Goal: Task Accomplishment & Management: Manage account settings

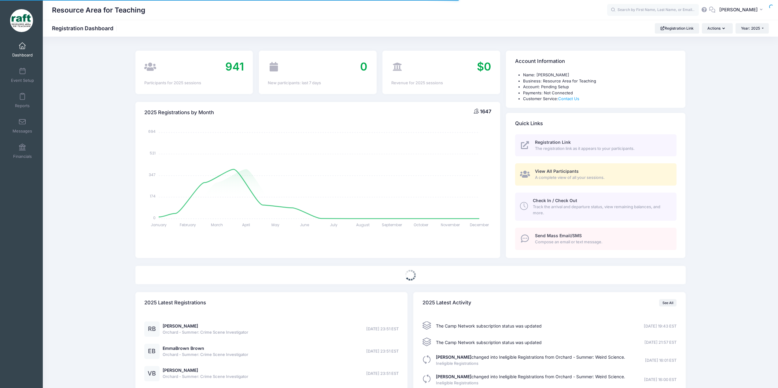
select select
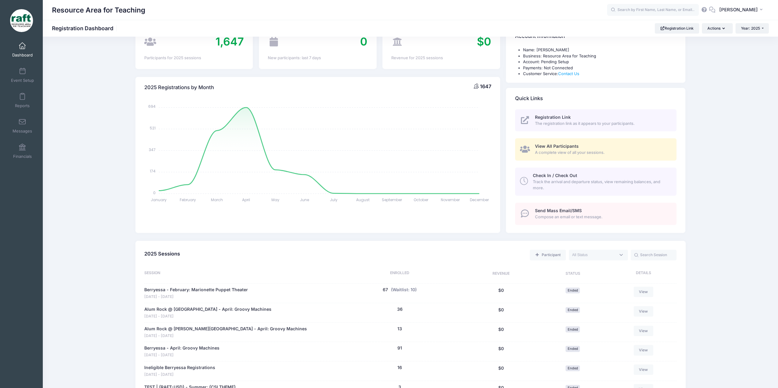
scroll to position [24, 0]
click at [22, 99] on span at bounding box center [22, 97] width 0 height 7
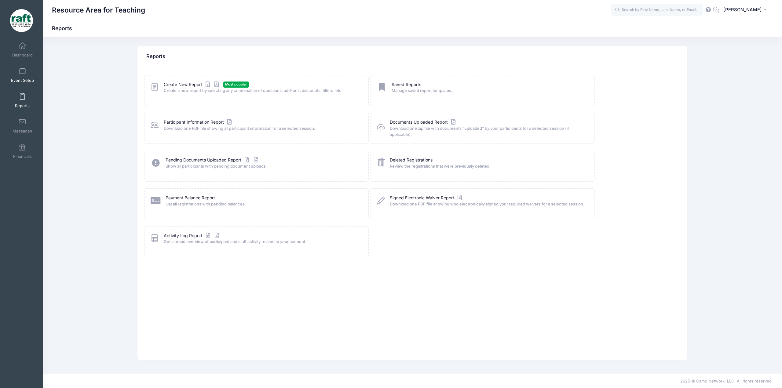
click at [26, 84] on link "Event Setup" at bounding box center [22, 74] width 29 height 21
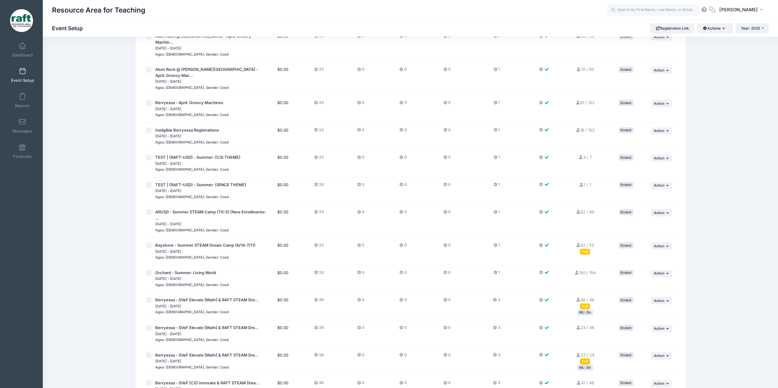
scroll to position [79, 0]
click at [586, 310] on div "WL: On" at bounding box center [585, 313] width 16 height 6
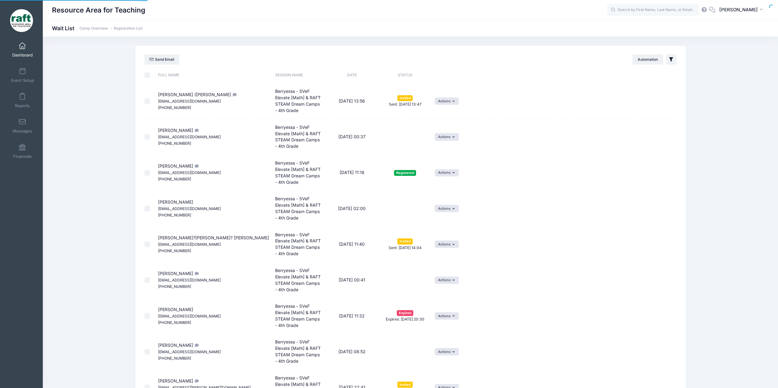
select select "50"
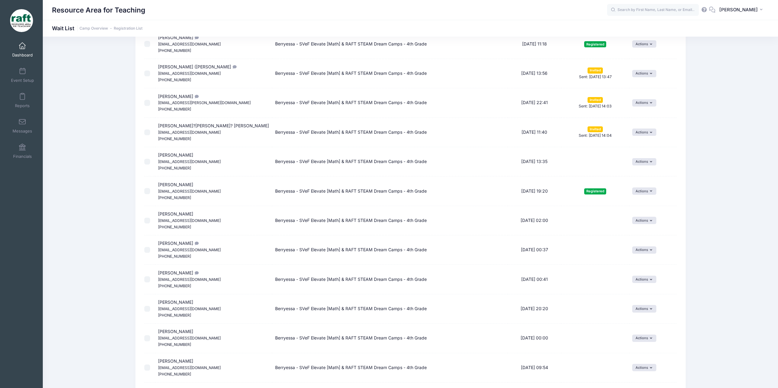
scroll to position [199, 0]
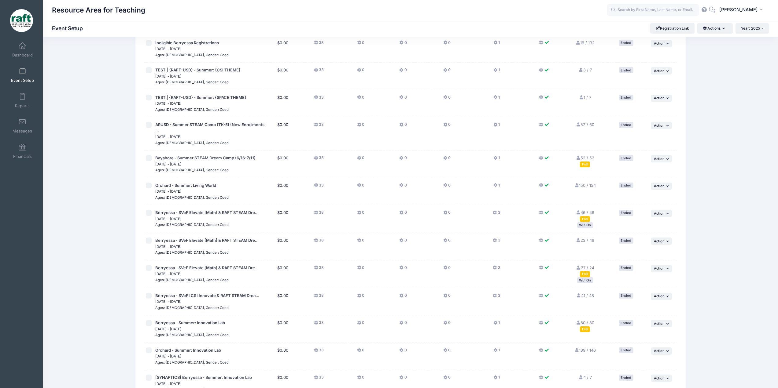
scroll to position [168, 0]
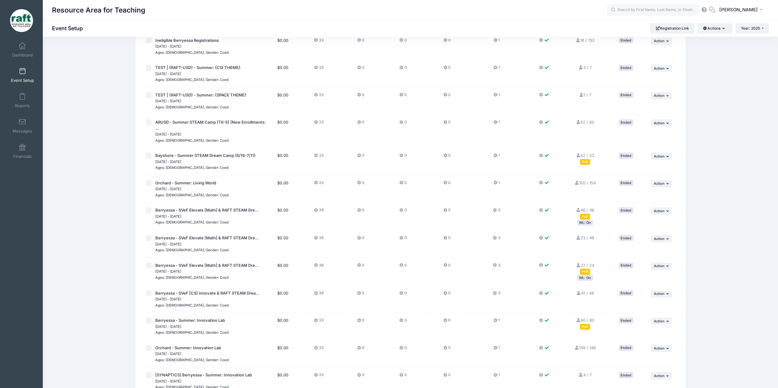
click at [582, 275] on div "WL: On" at bounding box center [585, 278] width 16 height 6
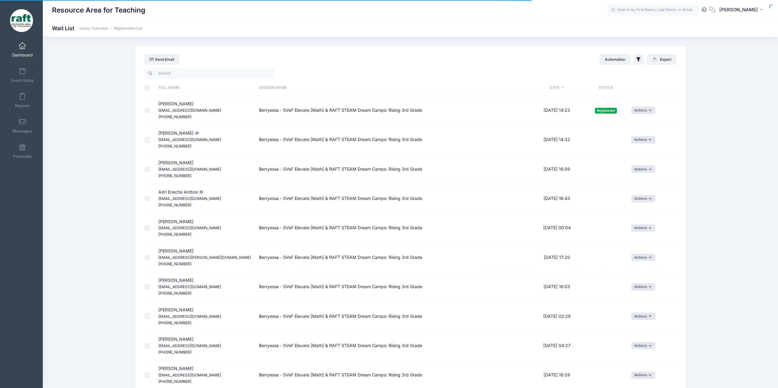
select select "50"
click at [30, 50] on link "Dashboard" at bounding box center [22, 49] width 29 height 21
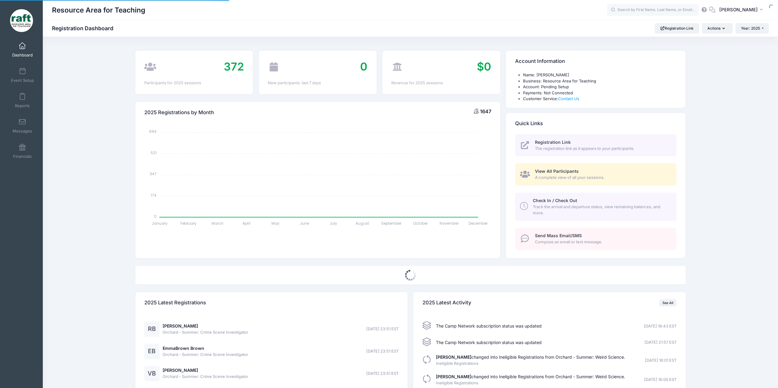
select select
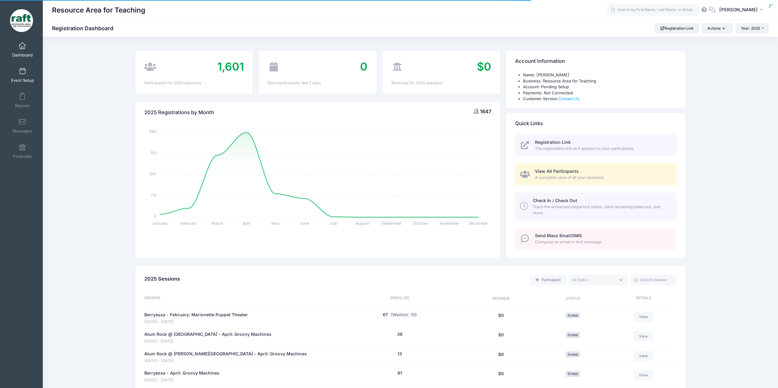
click at [19, 67] on link "Event Setup" at bounding box center [22, 74] width 29 height 21
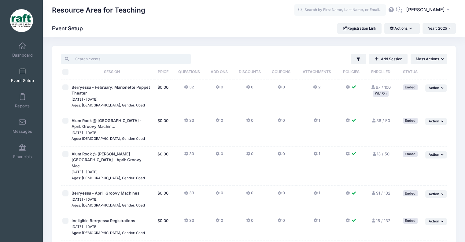
click at [87, 61] on input "search" at bounding box center [126, 59] width 130 height 10
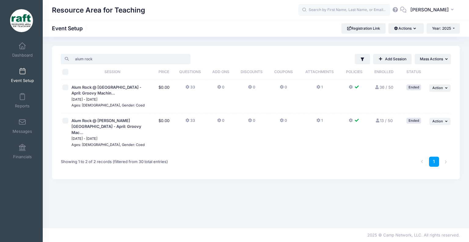
click at [102, 57] on input "alum rock" at bounding box center [126, 59] width 130 height 10
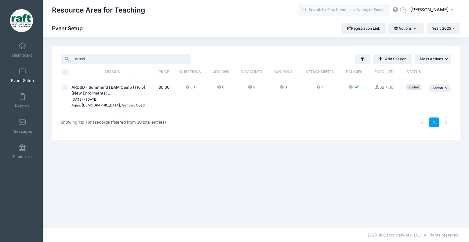
click at [109, 57] on input "arusd" at bounding box center [126, 59] width 130 height 10
click at [123, 63] on input "bayshore" at bounding box center [126, 59] width 130 height 10
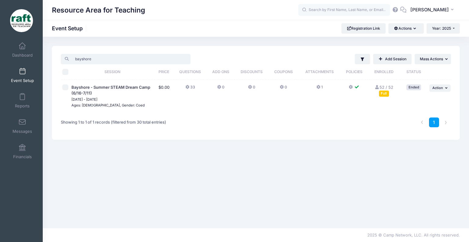
click at [123, 63] on input "bayshore" at bounding box center [126, 59] width 130 height 10
click at [131, 49] on div "arusd Filter Filter Options Show: Active Live Completed Add Session ... Mass Ac…" at bounding box center [256, 93] width 408 height 94
click at [110, 61] on input "arusd" at bounding box center [126, 59] width 130 height 10
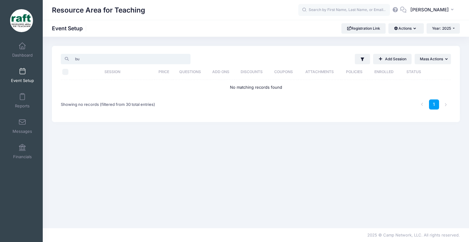
type input "b"
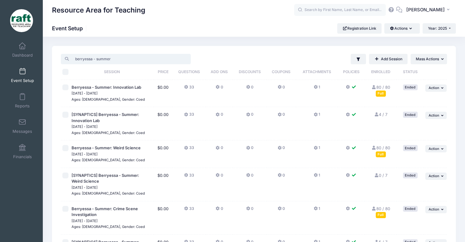
click at [102, 61] on input "berryessa - summer" at bounding box center [126, 59] width 130 height 10
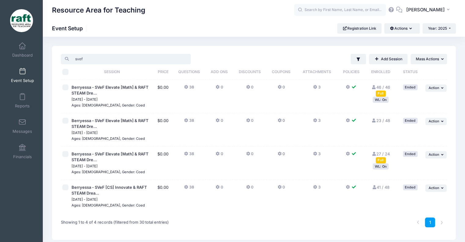
click at [85, 60] on input "svef" at bounding box center [126, 59] width 130 height 10
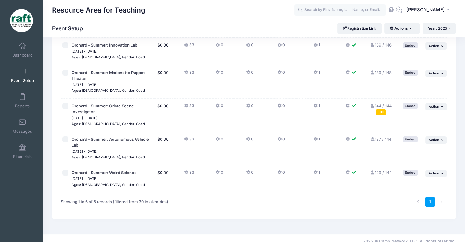
scroll to position [70, 0]
type input "orchard"
click at [432, 10] on span "[PERSON_NAME]" at bounding box center [425, 9] width 39 height 7
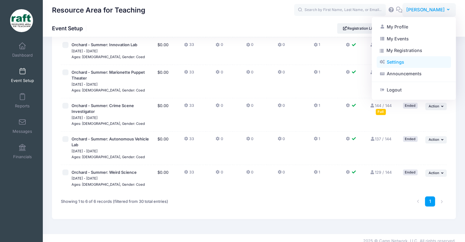
click at [415, 58] on link "Settings" at bounding box center [414, 62] width 74 height 12
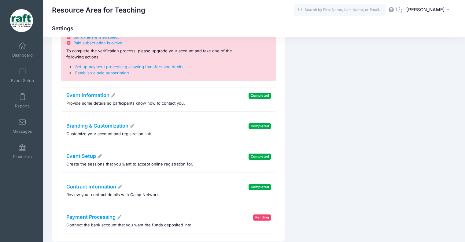
scroll to position [50, 0]
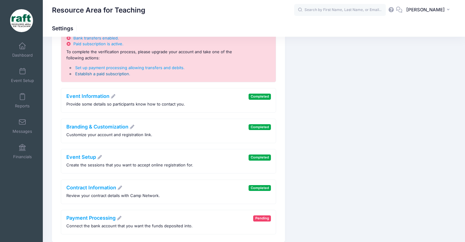
click at [96, 73] on span "Establish a paid subscription" at bounding box center [102, 73] width 54 height 5
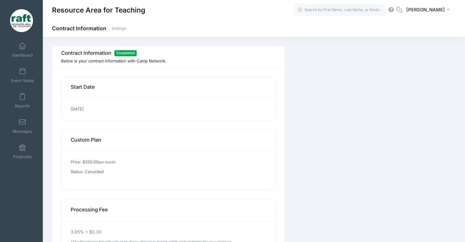
click at [75, 57] on div "Contract Information Completed Below is your contract information with Camp Net…" at bounding box center [168, 57] width 232 height 22
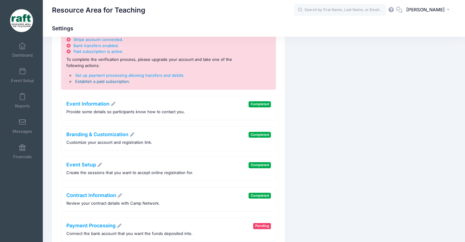
scroll to position [41, 0]
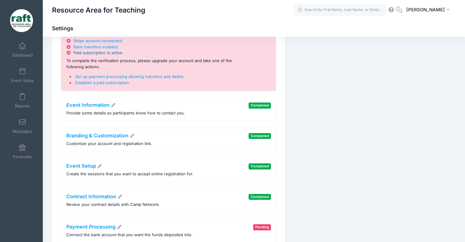
click at [97, 52] on span "Paid subscription is active" at bounding box center [97, 52] width 49 height 5
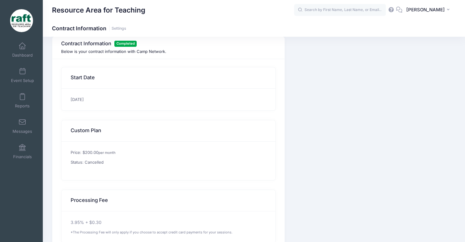
scroll to position [7, 0]
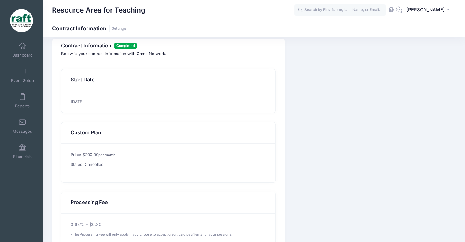
click at [96, 95] on div "[DATE]" at bounding box center [168, 102] width 214 height 22
click at [82, 104] on div "01/07/2025" at bounding box center [168, 102] width 214 height 22
click at [87, 78] on h3 "Start Date" at bounding box center [83, 79] width 24 height 17
click at [87, 57] on div "Contract Information Completed Below is your contract information with Camp Net…" at bounding box center [168, 50] width 232 height 22
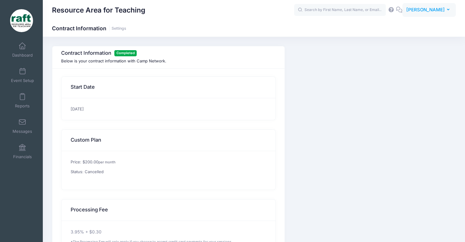
click at [429, 16] on button "AQ Ayzha Quidit" at bounding box center [428, 10] width 53 height 14
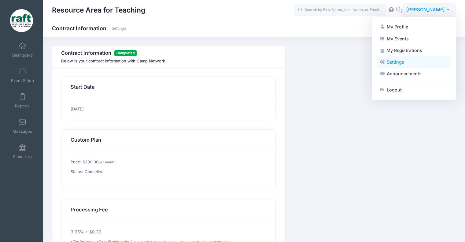
click at [403, 64] on link "Settings" at bounding box center [414, 62] width 74 height 12
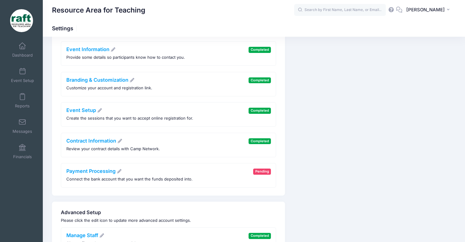
scroll to position [136, 0]
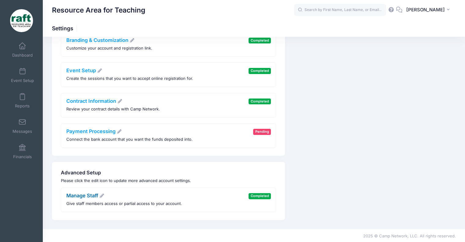
click at [83, 195] on link "Manage Staff" at bounding box center [85, 195] width 38 height 6
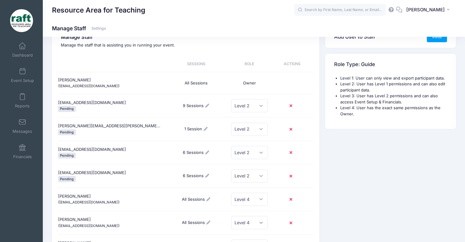
scroll to position [22, 0]
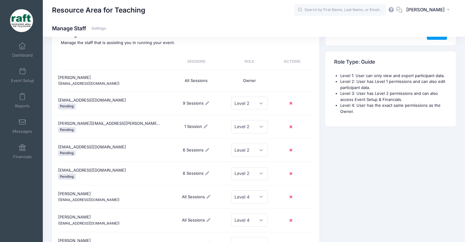
click at [291, 103] on icon at bounding box center [291, 103] width 5 height 0
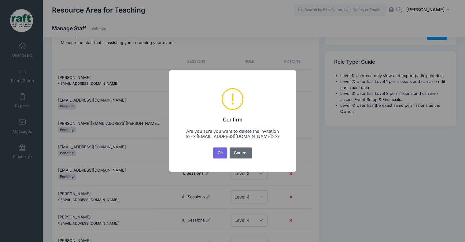
click at [243, 154] on button "Cancel" at bounding box center [241, 152] width 22 height 11
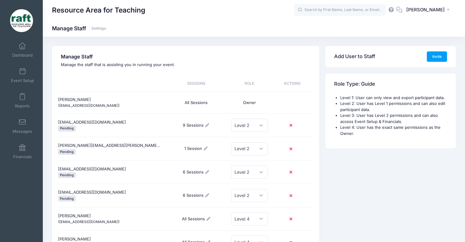
scroll to position [0, 0]
click at [444, 9] on span "[PERSON_NAME]" at bounding box center [425, 9] width 39 height 7
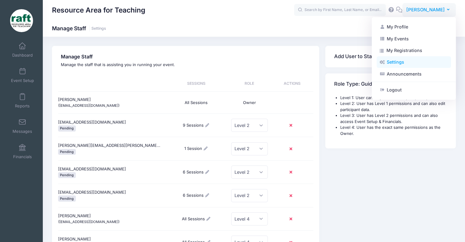
click at [386, 59] on link "Settings" at bounding box center [414, 62] width 74 height 12
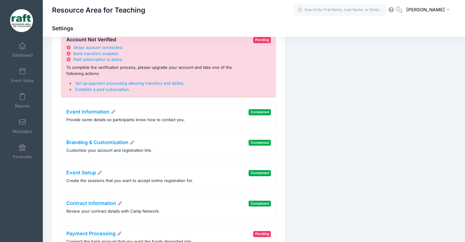
scroll to position [34, 0]
click at [81, 87] on span "Establish a paid subscription" at bounding box center [102, 89] width 54 height 5
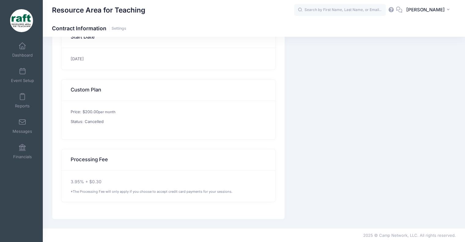
scroll to position [50, 0]
click at [85, 178] on div "3.95% + $0.30 *The Processing Fee will only apply if you choose to accept credi…" at bounding box center [168, 186] width 214 height 31
click at [93, 126] on div "Price: $200.00 per month Status: Cancelled" at bounding box center [168, 120] width 214 height 39
click at [92, 123] on p "Status: Cancelled" at bounding box center [169, 122] width 196 height 6
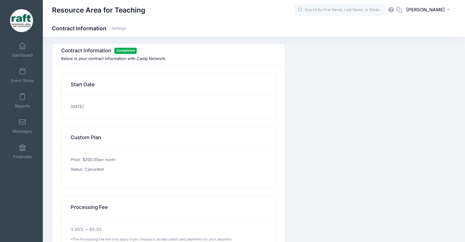
scroll to position [2, 0]
click at [95, 83] on div "Start Date" at bounding box center [168, 85] width 214 height 21
click at [124, 50] on span "Completed" at bounding box center [125, 51] width 22 height 6
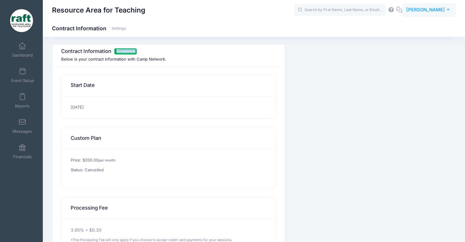
click at [422, 14] on button "AQ [PERSON_NAME]" at bounding box center [428, 10] width 53 height 14
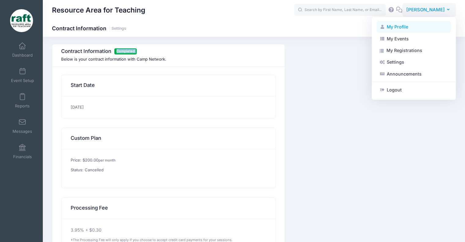
click at [410, 27] on link "My Profile" at bounding box center [414, 27] width 74 height 12
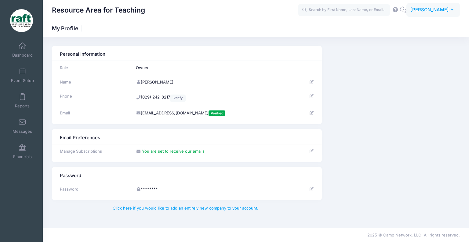
click at [440, 14] on button "AQ Ayzha Quidit" at bounding box center [433, 10] width 53 height 14
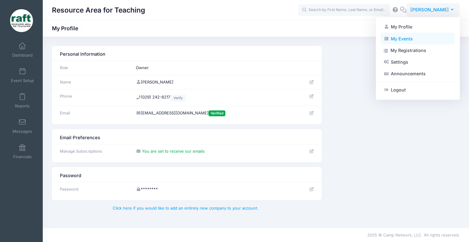
click at [425, 39] on link "My Events" at bounding box center [418, 39] width 74 height 12
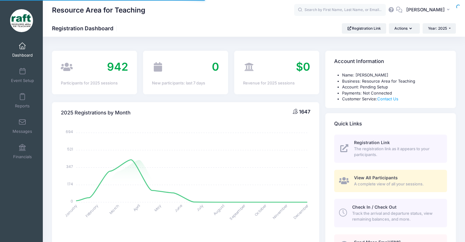
select select
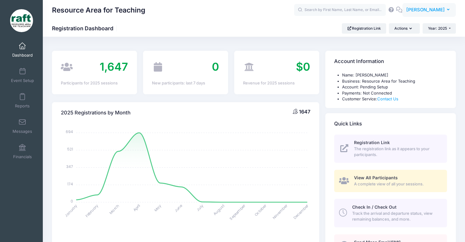
click at [435, 11] on span "[PERSON_NAME]" at bounding box center [425, 9] width 39 height 7
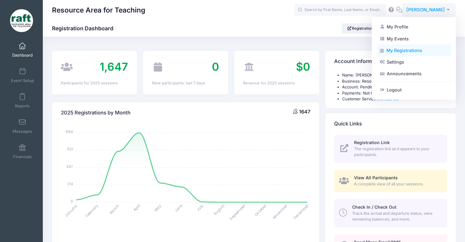
click at [392, 48] on link "My Registrations" at bounding box center [414, 51] width 74 height 12
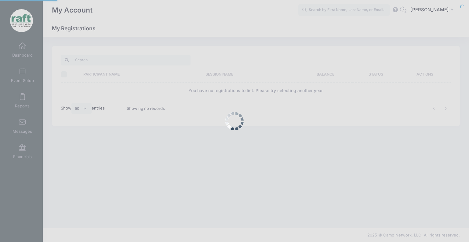
select select "50"
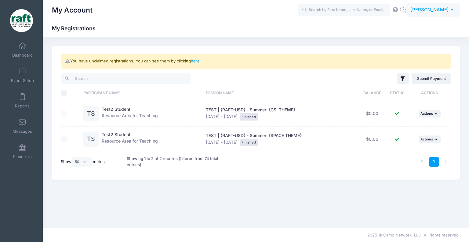
click at [426, 13] on span "[PERSON_NAME]" at bounding box center [430, 9] width 39 height 7
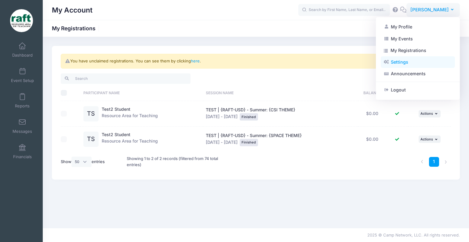
click at [408, 58] on link "Settings" at bounding box center [418, 62] width 74 height 12
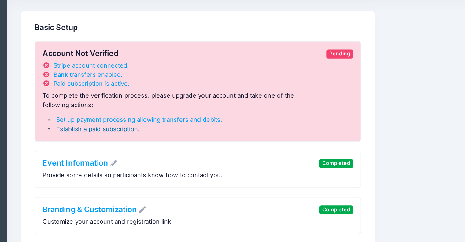
click at [110, 123] on span "Establish a paid subscription" at bounding box center [102, 123] width 54 height 5
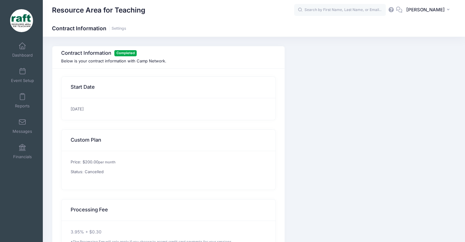
click at [88, 86] on h3 "Start Date" at bounding box center [83, 87] width 24 height 17
click at [129, 49] on div "Contract Information Completed Below is your contract information with Camp Net…" at bounding box center [168, 57] width 232 height 22
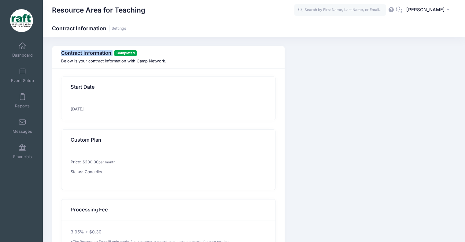
click at [129, 49] on div "Contract Information Completed Below is your contract information with Camp Net…" at bounding box center [168, 57] width 232 height 22
click at [116, 84] on div "Start Date" at bounding box center [168, 87] width 214 height 21
click at [18, 111] on link "Reports" at bounding box center [22, 100] width 29 height 21
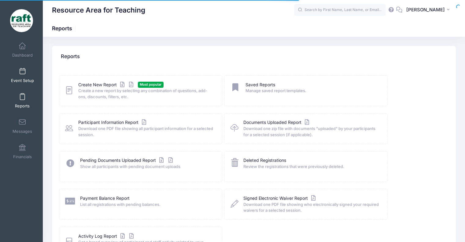
click at [20, 80] on span "Event Setup" at bounding box center [22, 80] width 23 height 5
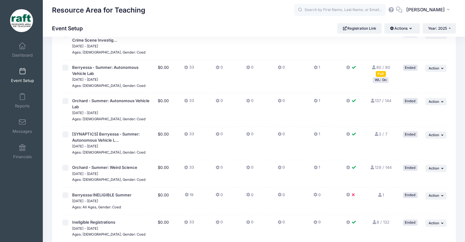
scroll to position [831, 0]
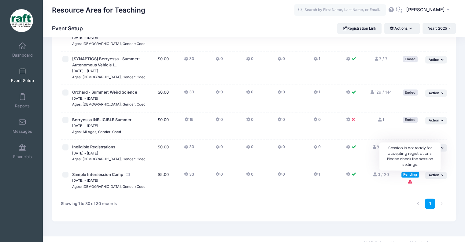
click at [411, 179] on icon "Session is not ready for accepting registrations. Please check the session sett…" at bounding box center [410, 181] width 5 height 4
click at [439, 11] on span "[PERSON_NAME]" at bounding box center [425, 9] width 39 height 7
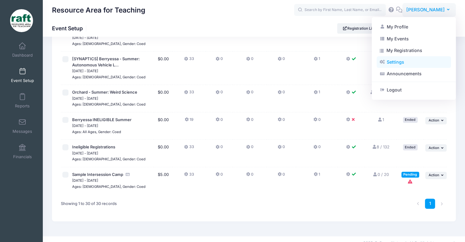
click at [400, 62] on link "Settings" at bounding box center [414, 62] width 74 height 12
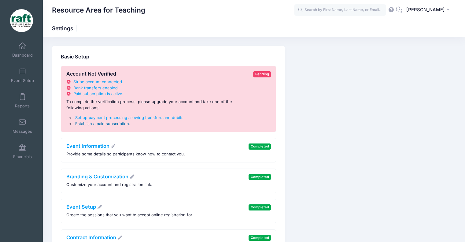
click at [96, 125] on span "Establish a paid subscription" at bounding box center [102, 123] width 54 height 5
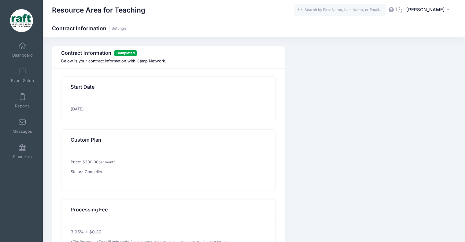
click at [90, 79] on h3 "Start Date" at bounding box center [83, 87] width 24 height 17
drag, startPoint x: 116, startPoint y: 139, endPoint x: 118, endPoint y: 105, distance: 34.6
click at [118, 105] on form "Start Date [DATE] Custom Plan Price: $200.00 per month Status: Cancelled Proces…" at bounding box center [168, 168] width 215 height 185
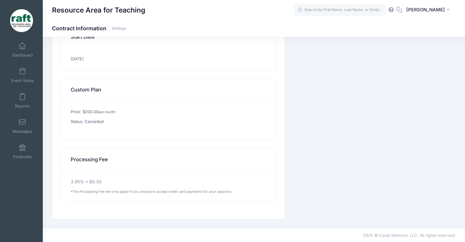
click at [395, 10] on icon at bounding box center [391, 10] width 7 height 4
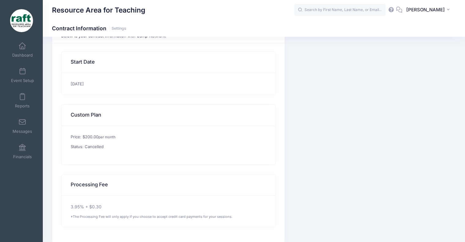
click at [84, 117] on h3 "Custom Plan" at bounding box center [86, 114] width 31 height 17
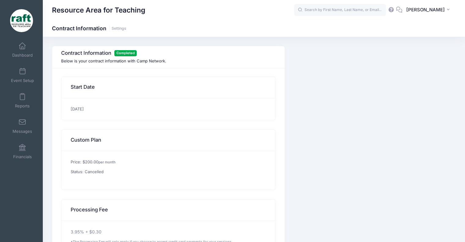
click at [119, 50] on span "Completed" at bounding box center [125, 53] width 22 height 6
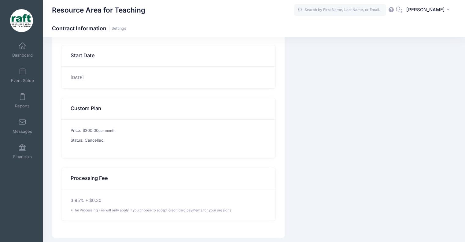
scroll to position [33, 0]
click at [402, 11] on icon at bounding box center [399, 10] width 7 height 4
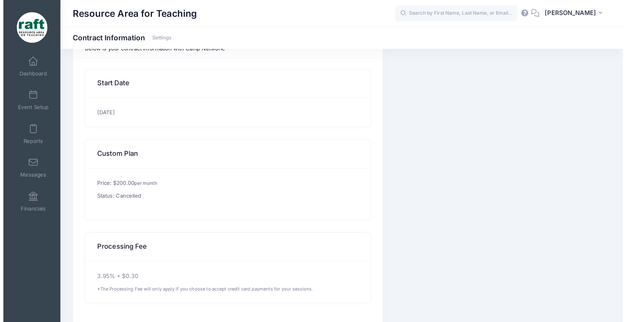
scroll to position [0, 0]
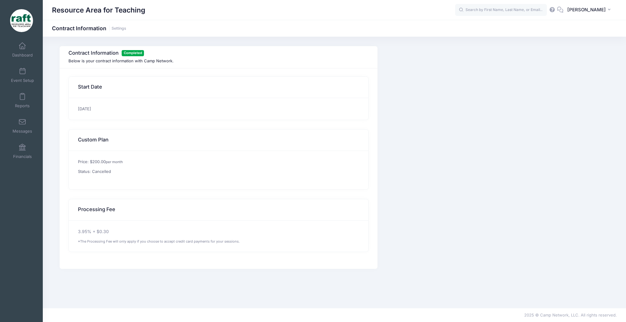
drag, startPoint x: 270, startPoint y: 2, endPoint x: 471, endPoint y: 145, distance: 246.5
click at [465, 145] on div "Contract Information Completed Below is your contract information with Camp Net…" at bounding box center [334, 157] width 556 height 223
click at [121, 159] on p "Price: $200.00 per month" at bounding box center [218, 162] width 281 height 6
click at [84, 109] on div "01/07/2025" at bounding box center [218, 109] width 299 height 22
click at [84, 101] on div "01/07/2025" at bounding box center [218, 109] width 299 height 22
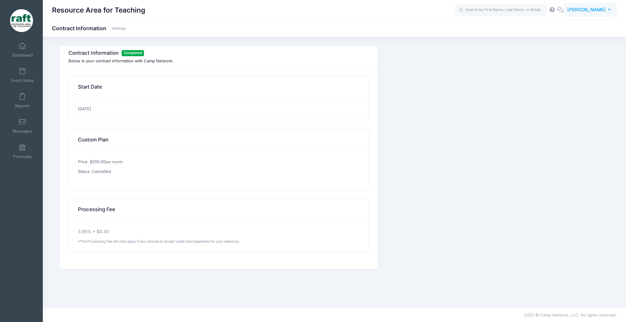
click at [465, 10] on span "[PERSON_NAME]" at bounding box center [586, 9] width 39 height 7
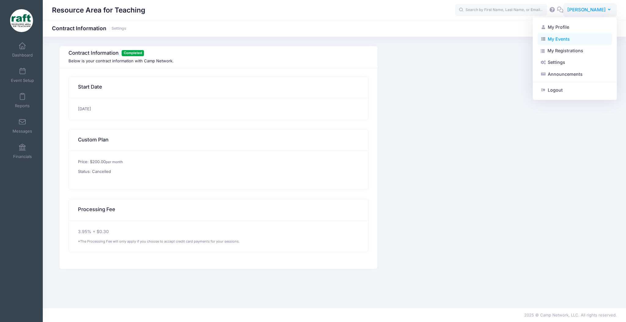
click at [465, 38] on link "My Events" at bounding box center [575, 39] width 74 height 12
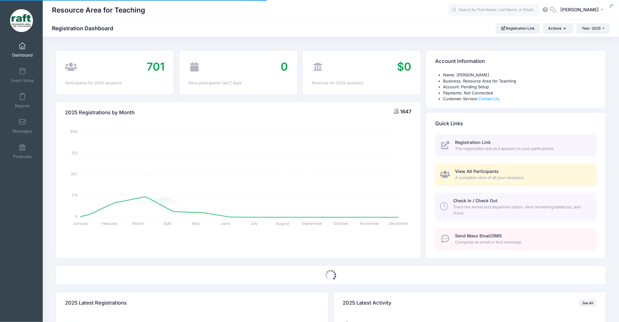
select select
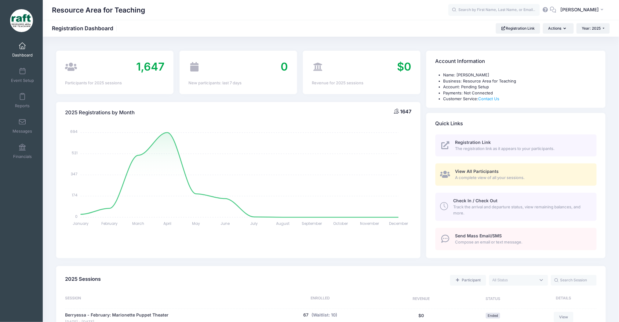
click at [394, 141] on icon "January January February February March March April April May May June June Jul…" at bounding box center [238, 176] width 347 height 107
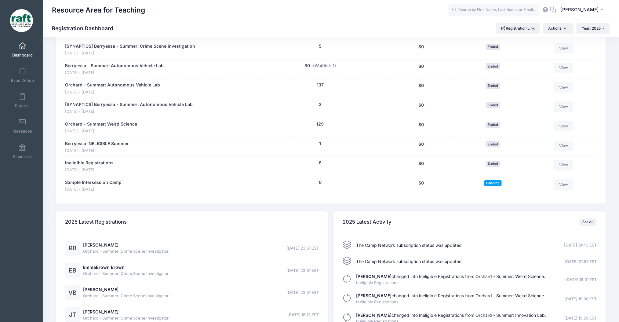
scroll to position [766, 0]
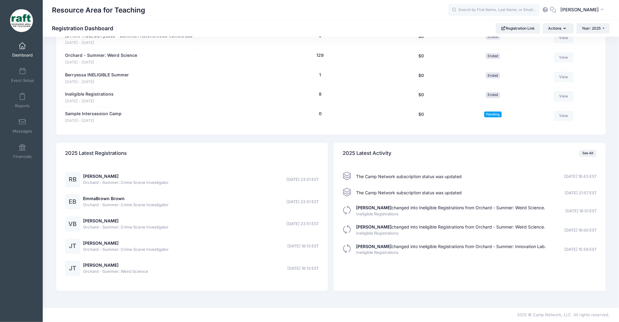
click at [351, 194] on span at bounding box center [347, 192] width 9 height 9
click at [384, 194] on span "The Camp Network subscription status was updated" at bounding box center [410, 192] width 106 height 5
click at [580, 15] on button "AQ Ayzha Quidit" at bounding box center [583, 10] width 53 height 14
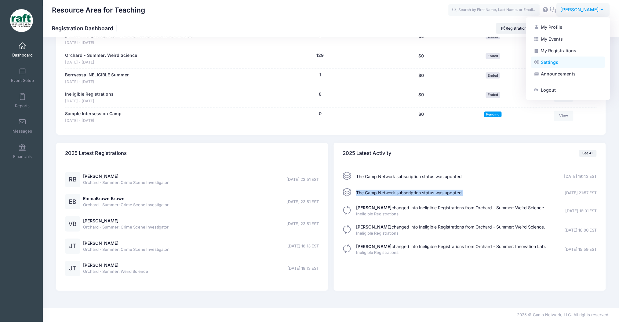
click at [558, 58] on link "Settings" at bounding box center [568, 63] width 74 height 12
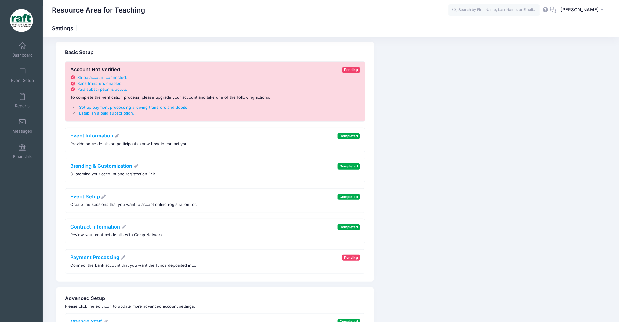
scroll to position [5, 0]
click at [105, 195] on icon at bounding box center [104, 196] width 6 height 4
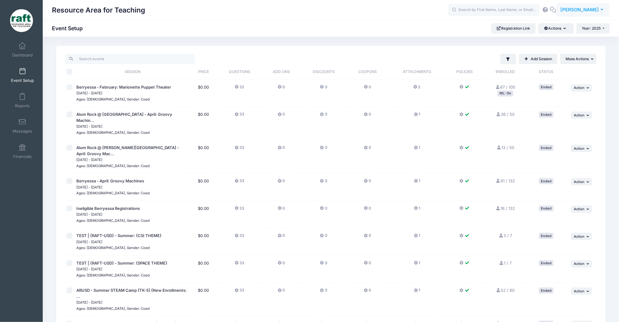
click at [598, 13] on button "AQ [PERSON_NAME]" at bounding box center [583, 10] width 53 height 14
click at [549, 62] on link "Settings" at bounding box center [568, 63] width 74 height 12
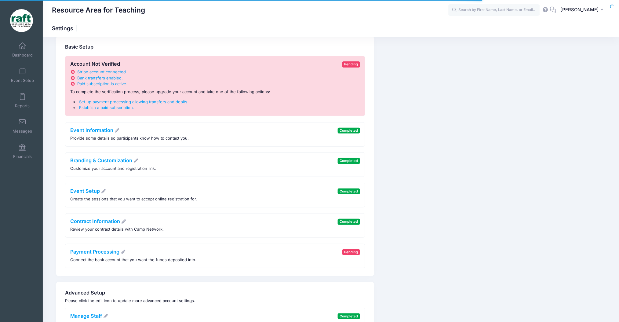
scroll to position [11, 0]
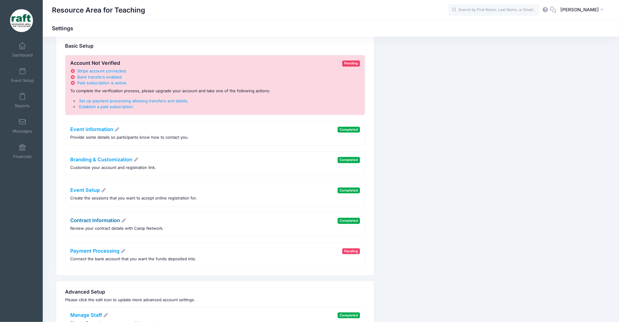
click at [123, 220] on icon at bounding box center [124, 221] width 6 height 4
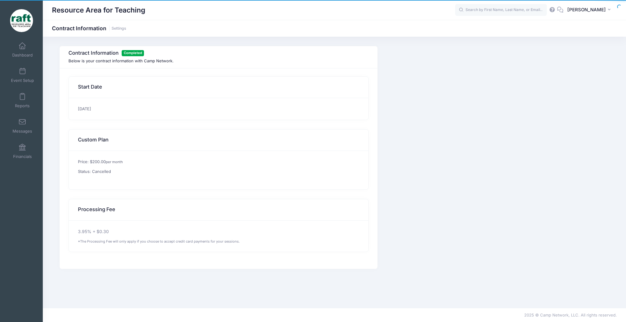
click at [91, 156] on div "Price: $200.00 per month Status: Cancelled" at bounding box center [218, 170] width 299 height 39
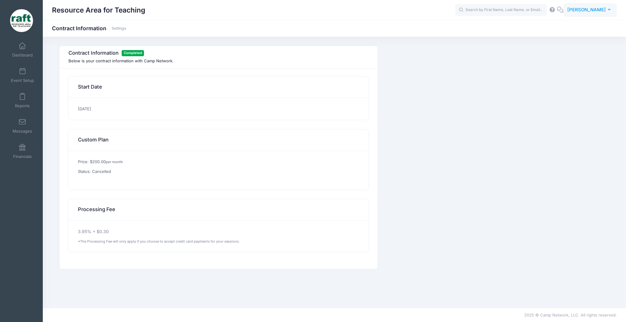
click at [615, 9] on button "AQ [PERSON_NAME]" at bounding box center [589, 10] width 53 height 14
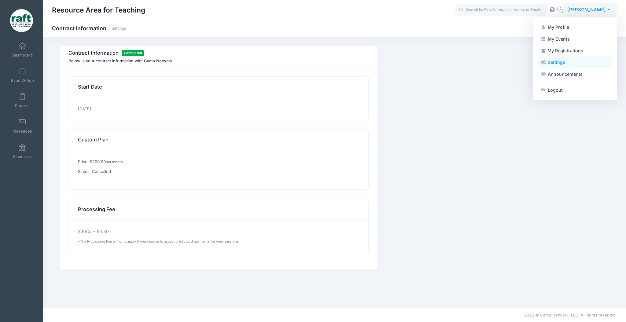
click at [562, 61] on link "Settings" at bounding box center [575, 63] width 74 height 12
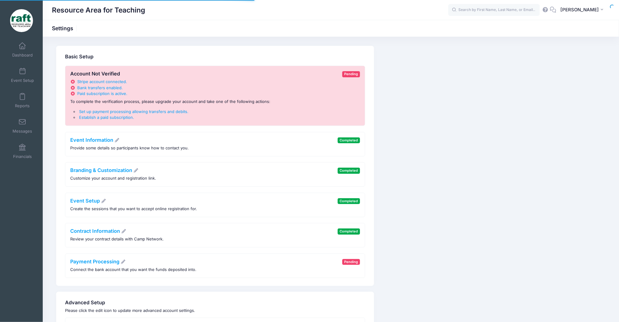
scroll to position [51, 0]
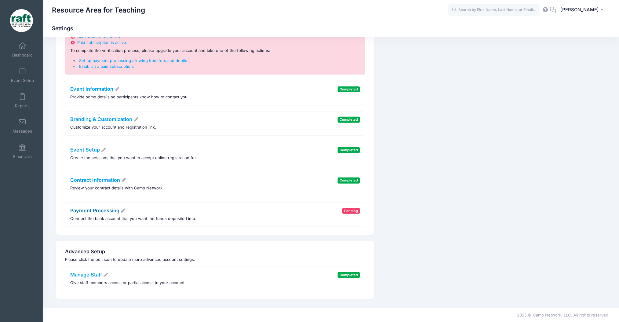
click at [124, 211] on icon at bounding box center [123, 211] width 6 height 4
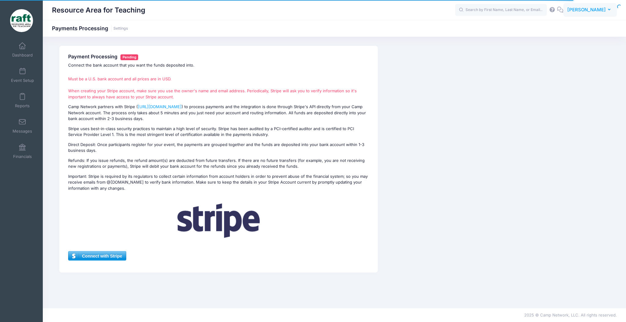
click at [591, 13] on span "[PERSON_NAME]" at bounding box center [586, 9] width 39 height 7
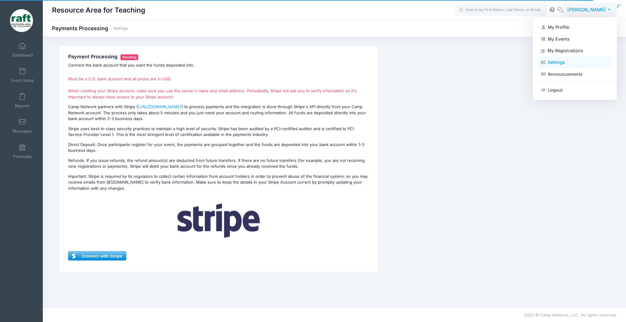
click at [558, 61] on link "Settings" at bounding box center [575, 63] width 74 height 12
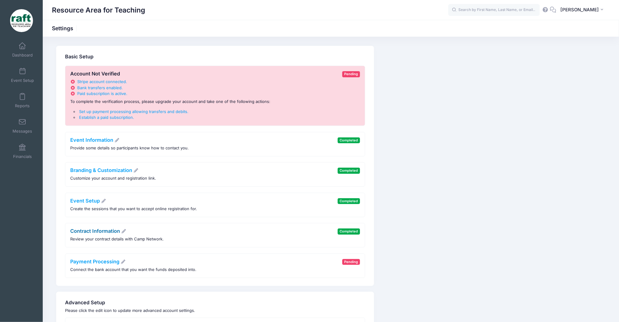
scroll to position [51, 0]
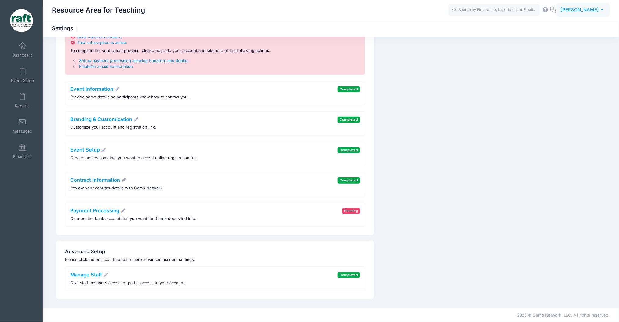
click at [576, 10] on span "[PERSON_NAME]" at bounding box center [580, 9] width 39 height 7
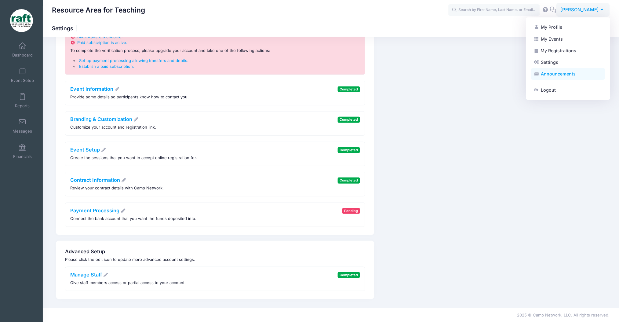
click at [570, 75] on link "Announcements" at bounding box center [568, 74] width 74 height 12
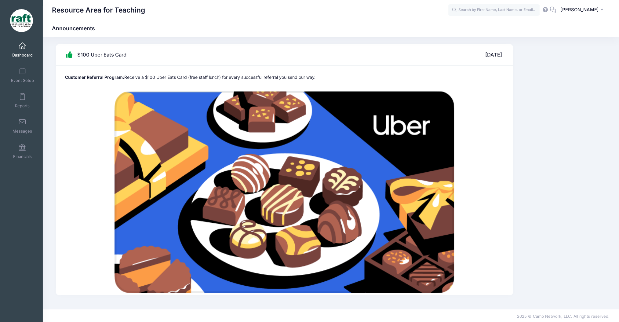
scroll to position [2, 0]
